Goal: Find specific page/section: Find specific page/section

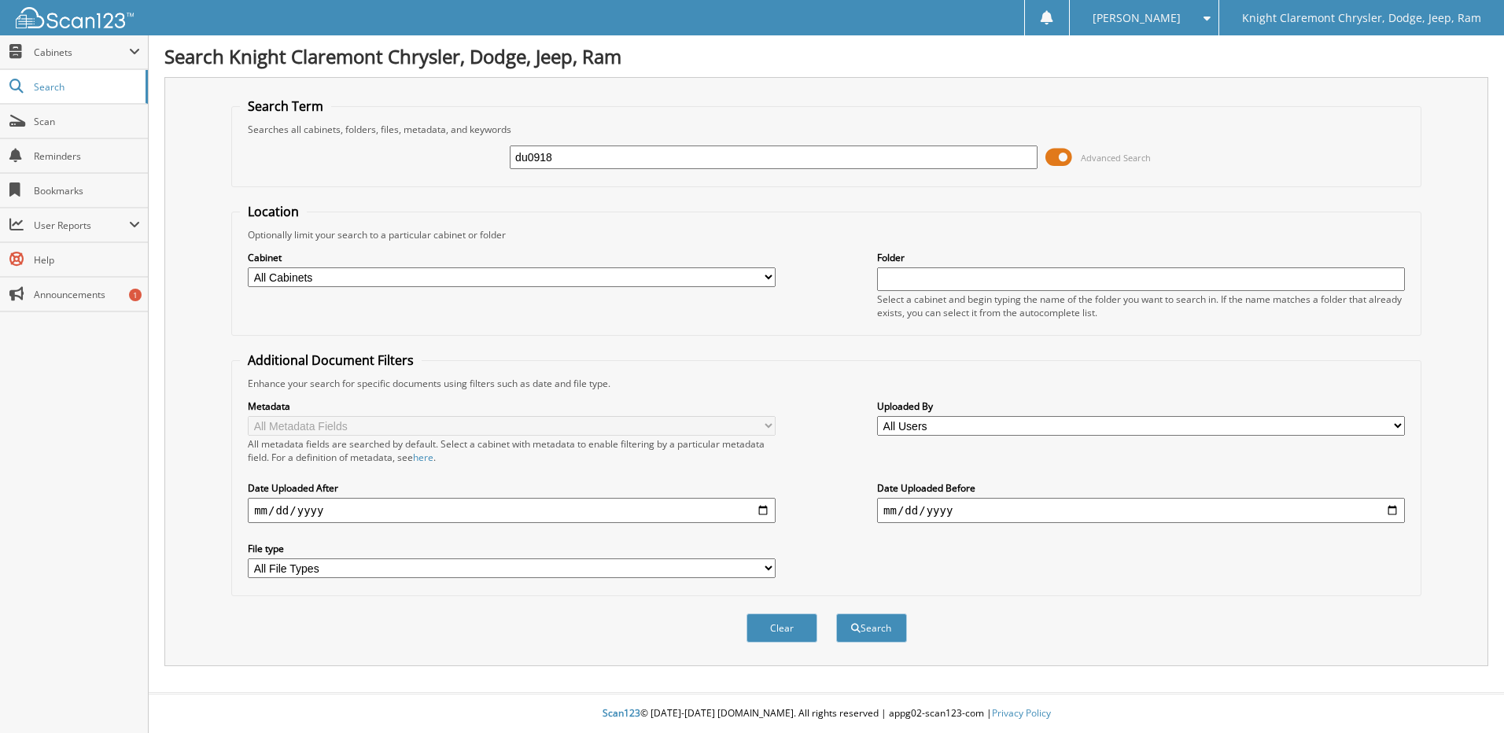
type input "du0918"
click at [836, 613] on button "Search" at bounding box center [871, 627] width 71 height 29
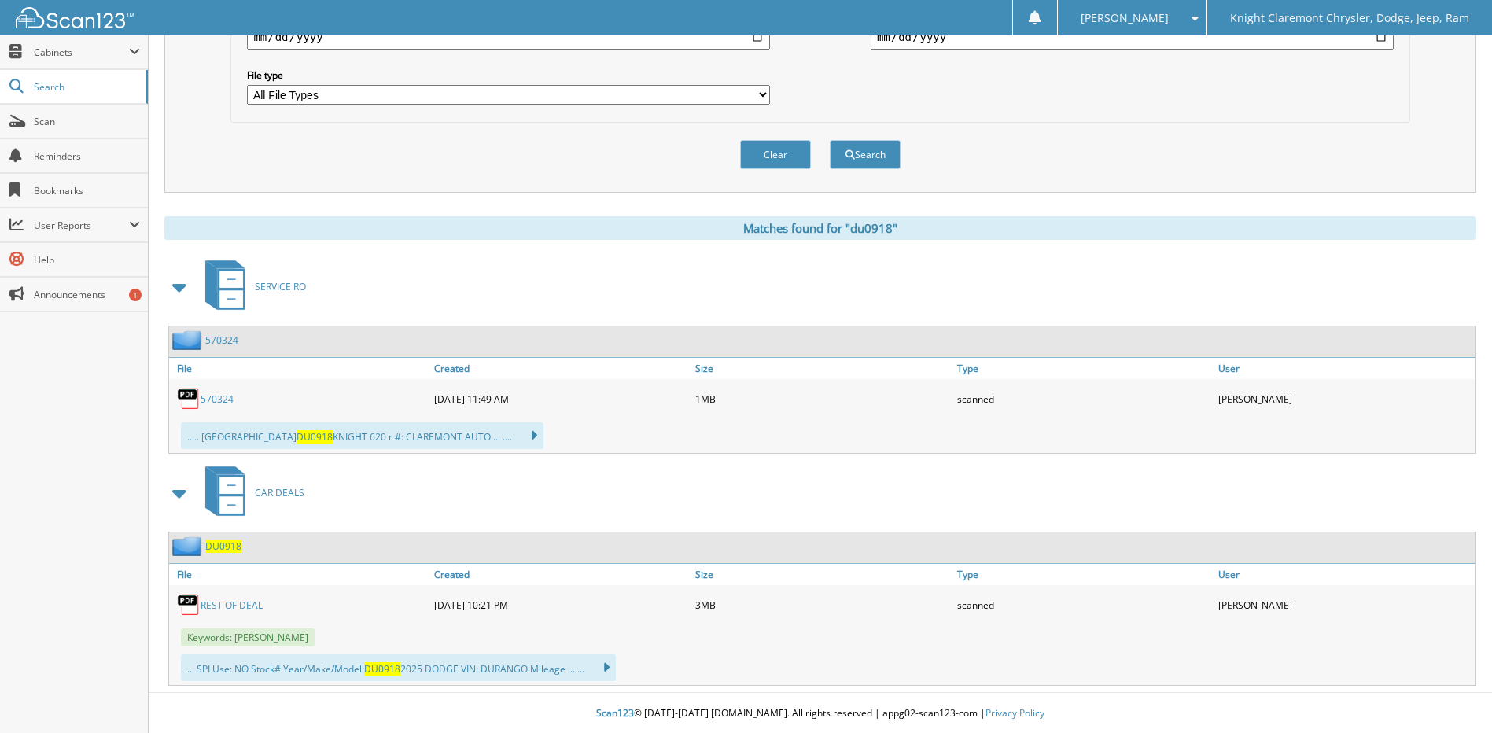
scroll to position [474, 0]
click at [245, 606] on link "REST OF DEAL" at bounding box center [232, 604] width 62 height 13
